Goal: Task Accomplishment & Management: Manage account settings

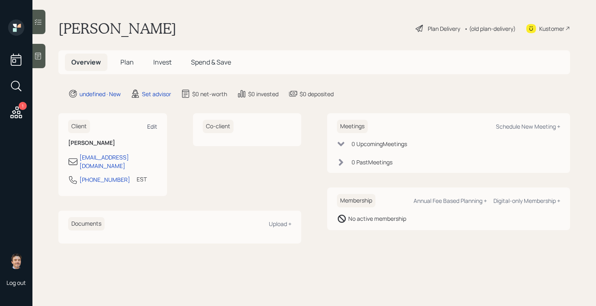
click at [153, 124] on div "Edit" at bounding box center [152, 126] width 10 height 8
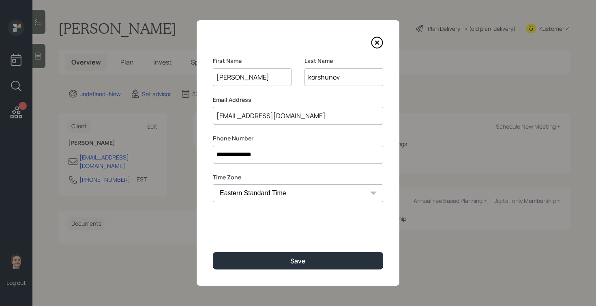
click at [327, 192] on select "Eastern Standard Time Central Standard Time Mountain Standard Time Pacific Stan…" at bounding box center [298, 193] width 170 height 18
select select "America/Chicago"
click at [213, 184] on select "Eastern Standard Time Central Standard Time Mountain Standard Time Pacific Stan…" at bounding box center [298, 193] width 170 height 18
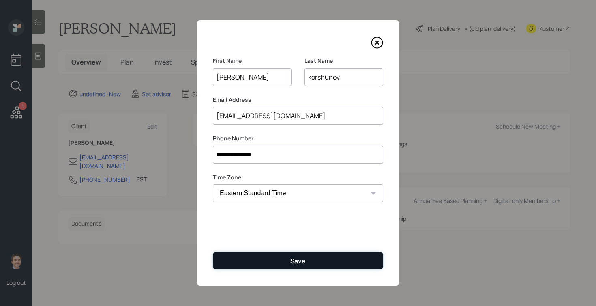
click at [305, 256] on div "Save" at bounding box center [297, 260] width 15 height 9
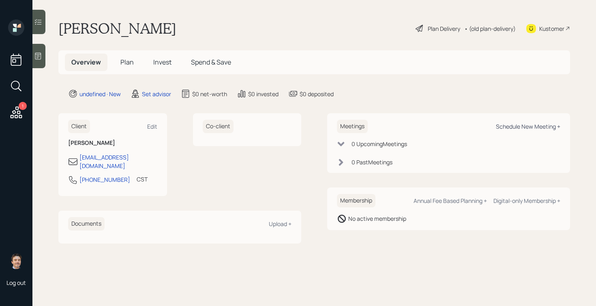
click at [518, 129] on div "Schedule New Meeting +" at bounding box center [528, 126] width 64 height 8
select select "round-robin"
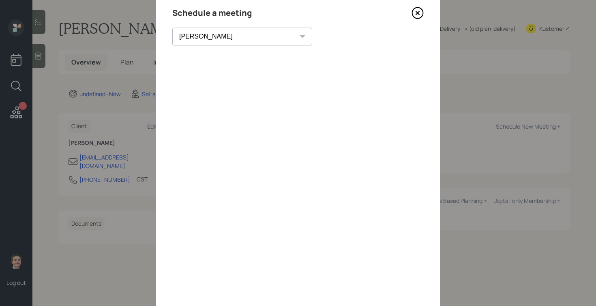
scroll to position [36, 0]
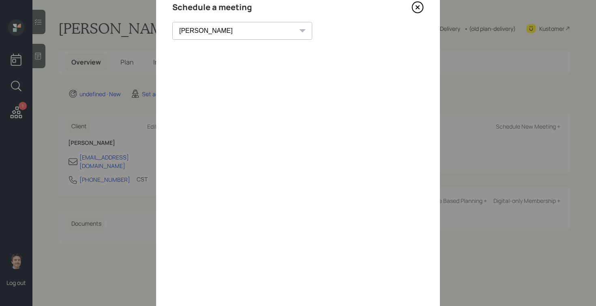
click at [421, 5] on icon at bounding box center [418, 7] width 12 height 12
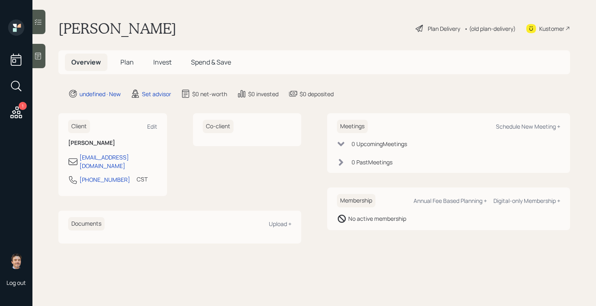
click at [40, 57] on icon at bounding box center [38, 56] width 8 height 8
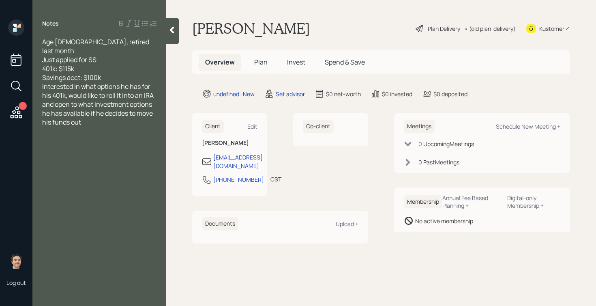
click at [116, 73] on div "Savings acct: $100k" at bounding box center [99, 77] width 114 height 9
click at [173, 36] on div at bounding box center [172, 31] width 13 height 26
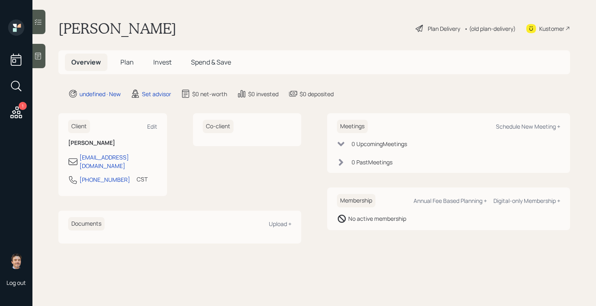
click at [39, 56] on icon at bounding box center [38, 56] width 8 height 8
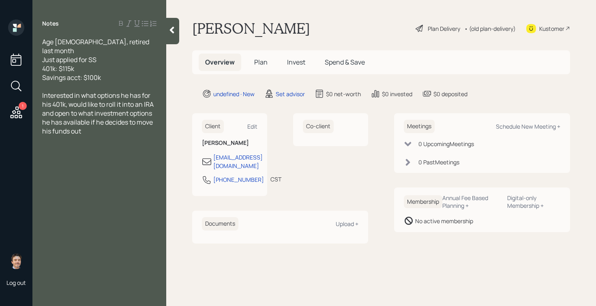
click at [171, 34] on icon at bounding box center [172, 30] width 8 height 8
